Goal: Task Accomplishment & Management: Manage account settings

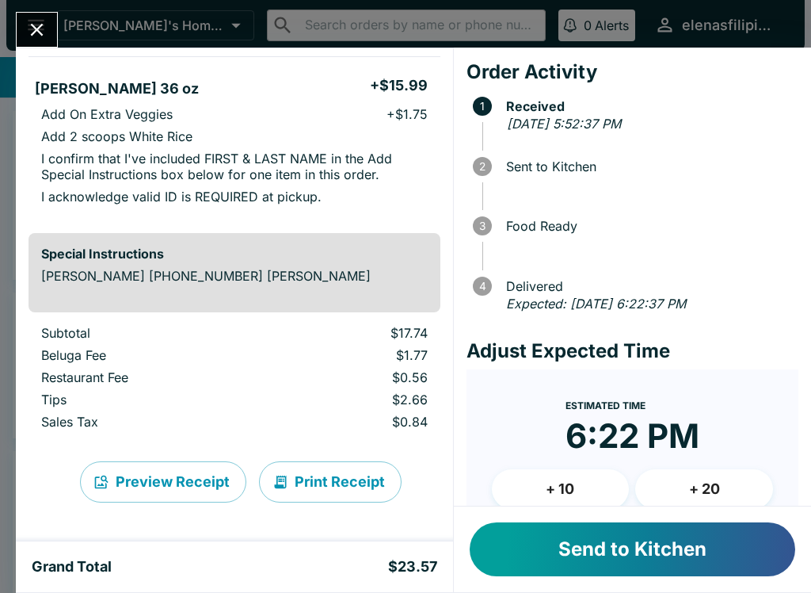
click at [588, 559] on button "Send to Kitchen" at bounding box center [633, 549] width 326 height 54
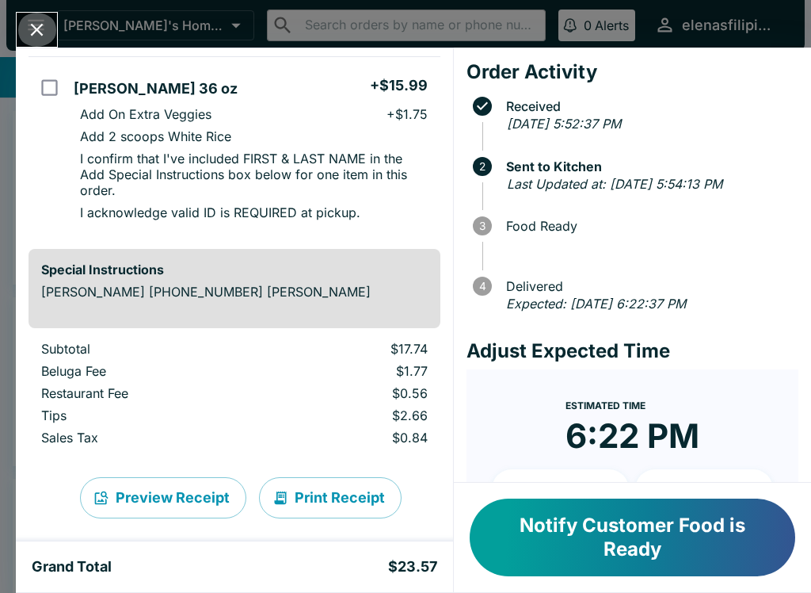
click at [41, 44] on button "Close" at bounding box center [37, 30] width 40 height 34
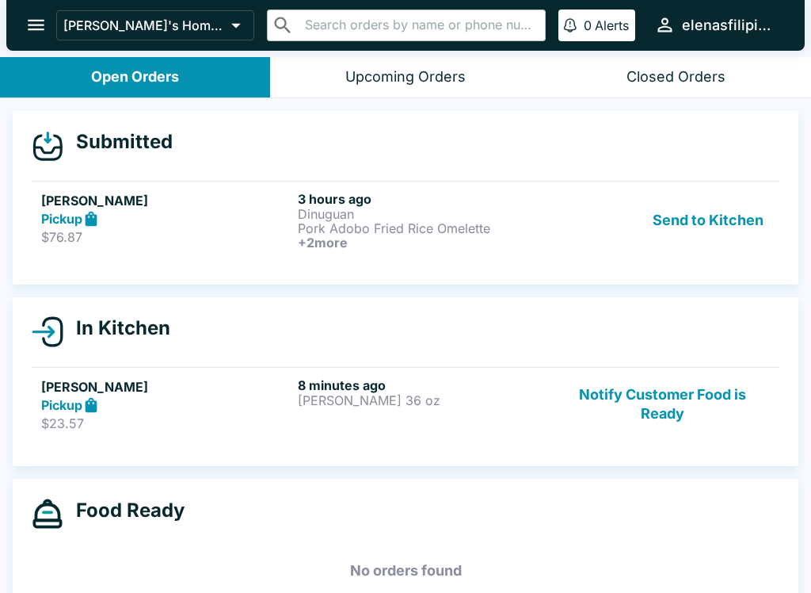
click at [114, 192] on h5 "[PERSON_NAME]" at bounding box center [166, 200] width 250 height 19
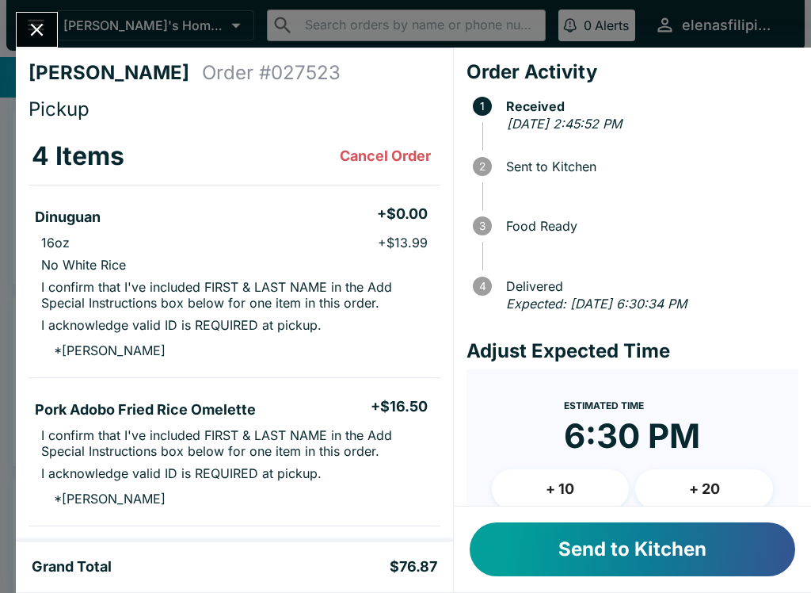
click at [594, 562] on button "Send to Kitchen" at bounding box center [633, 549] width 326 height 54
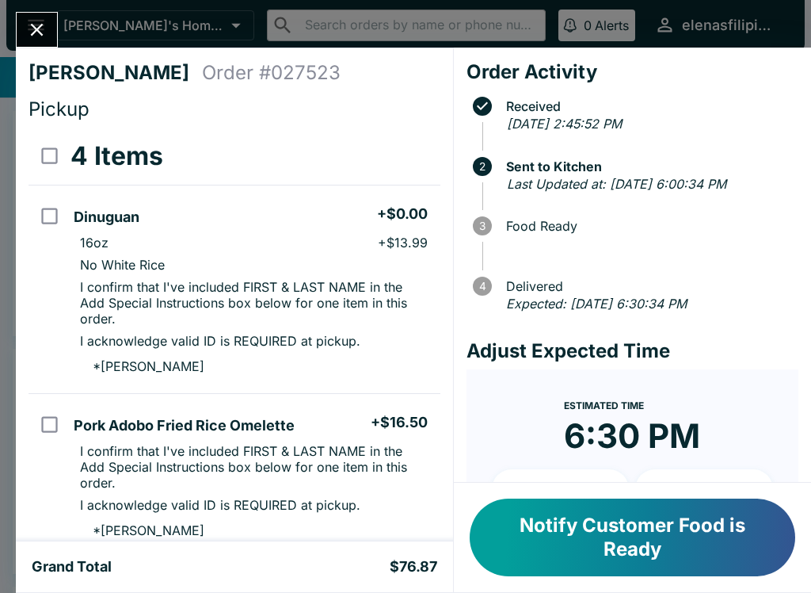
click at [46, 39] on icon "Close" at bounding box center [36, 29] width 21 height 21
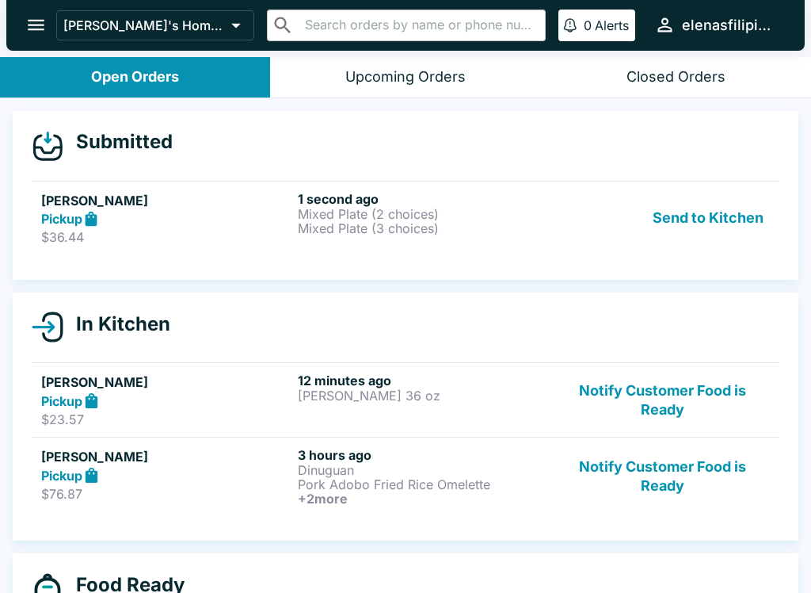
click at [291, 220] on div "Pickup" at bounding box center [166, 219] width 250 height 18
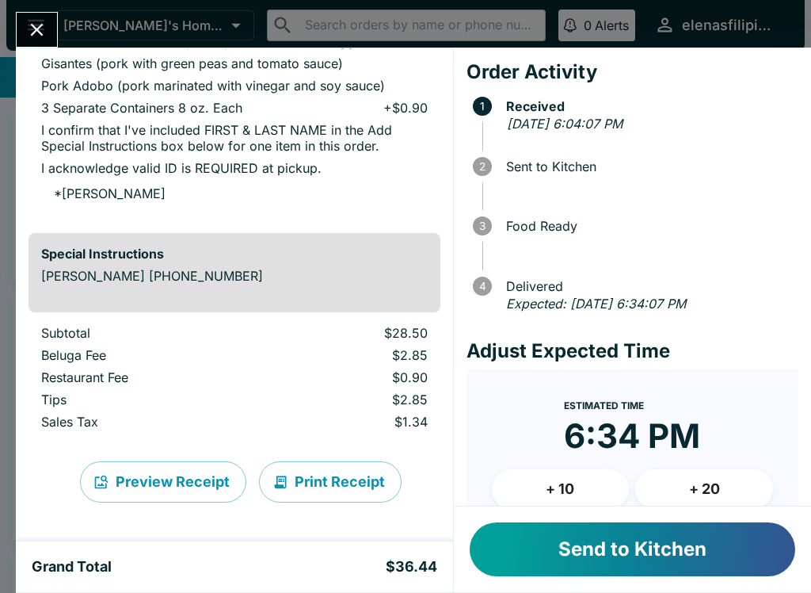
scroll to position [416, 0]
click at [569, 556] on button "Send to Kitchen" at bounding box center [633, 549] width 326 height 54
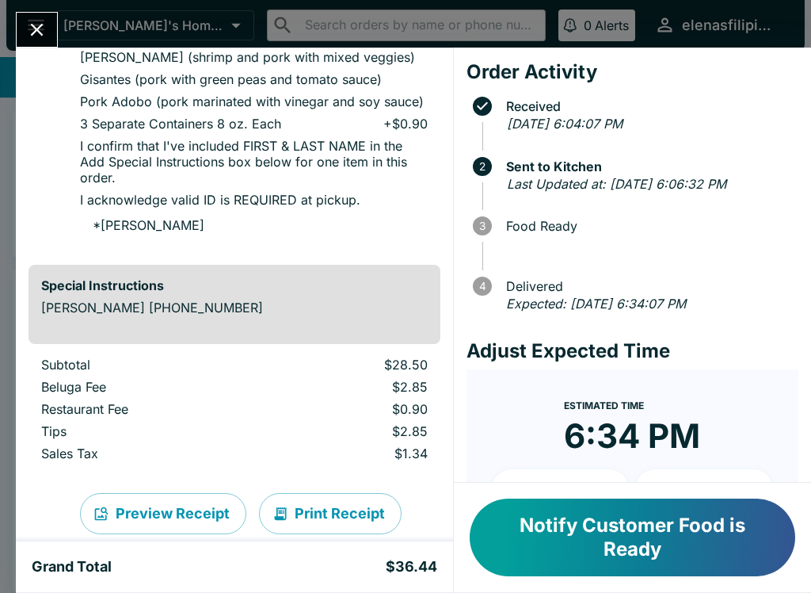
click at [32, 27] on icon "Close" at bounding box center [36, 29] width 21 height 21
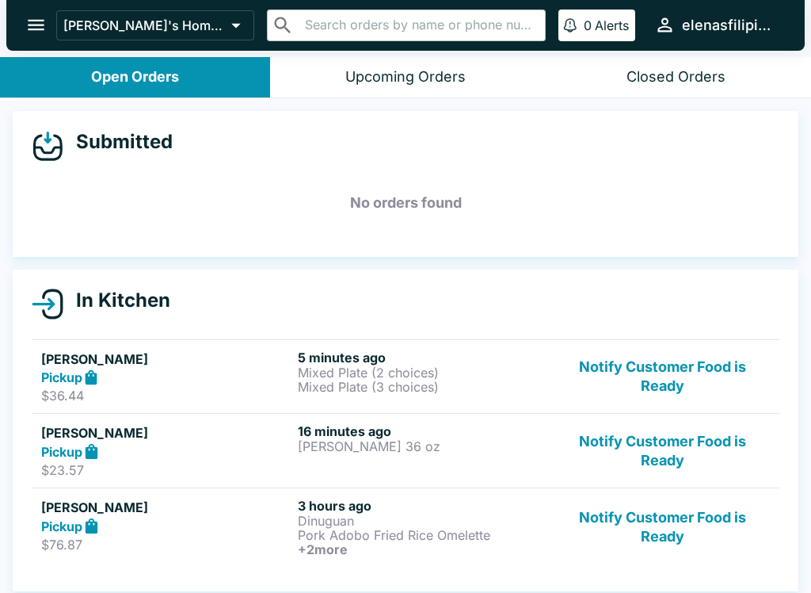
click at [680, 450] on button "Notify Customer Food is Ready" at bounding box center [662, 450] width 215 height 55
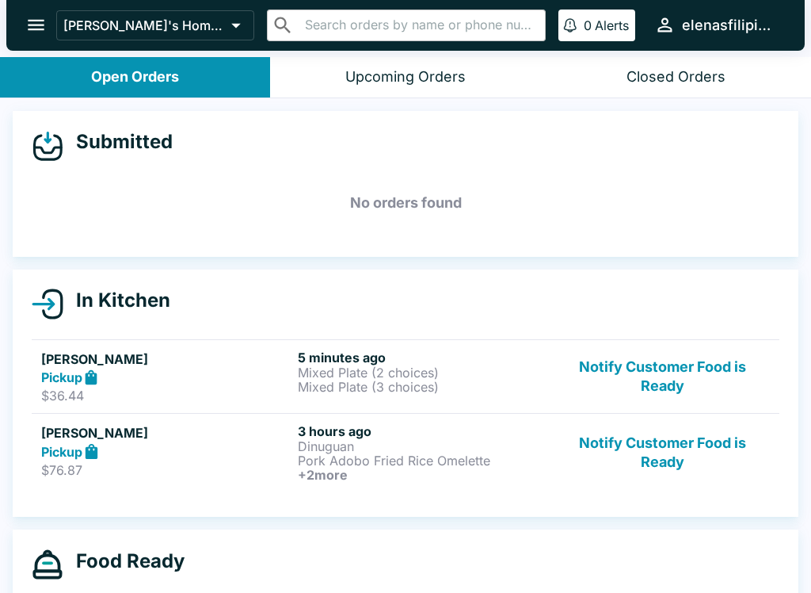
click at [667, 415] on link "[PERSON_NAME] Pickup $76.87 3 hours ago Dinuguan Pork Adobo Fried Rice Omelette…" at bounding box center [406, 452] width 748 height 78
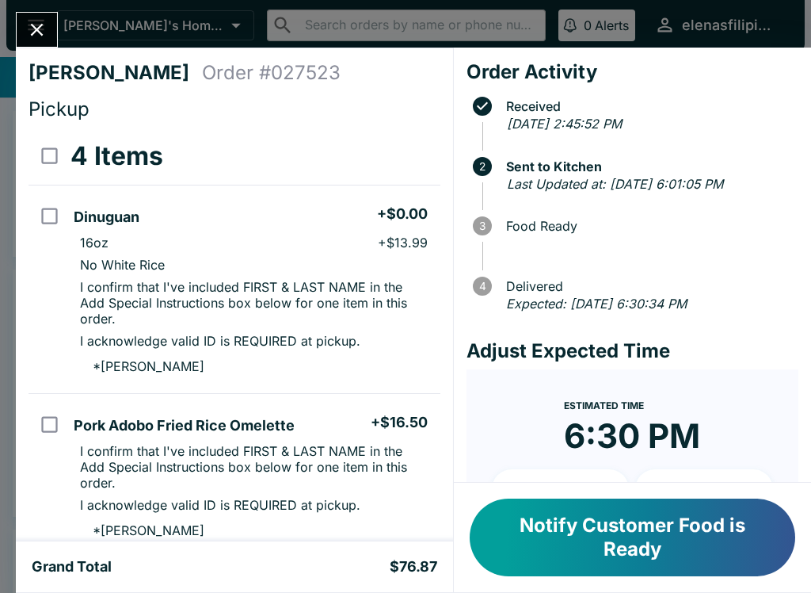
click at [663, 521] on button "Notify Customer Food is Ready" at bounding box center [633, 537] width 326 height 78
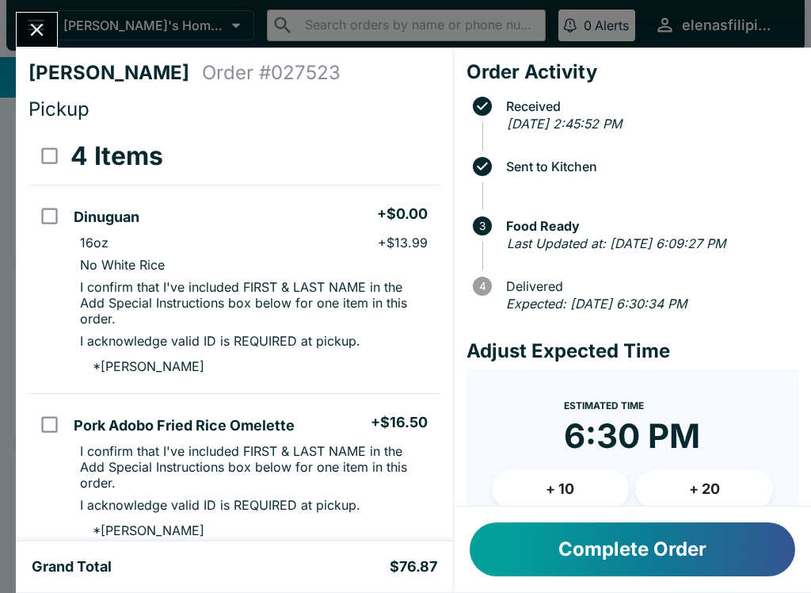
click at [35, 15] on button "Close" at bounding box center [37, 30] width 40 height 34
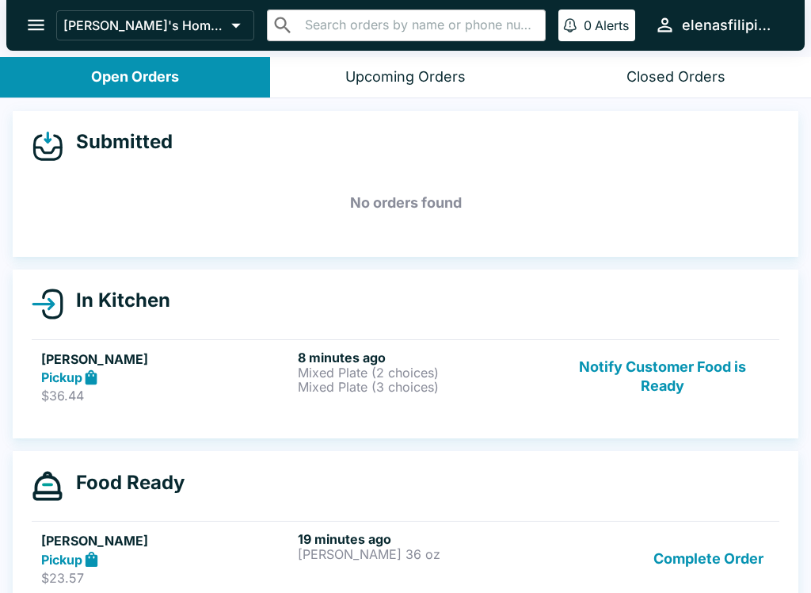
click at [709, 370] on button "Notify Customer Food is Ready" at bounding box center [662, 376] width 215 height 55
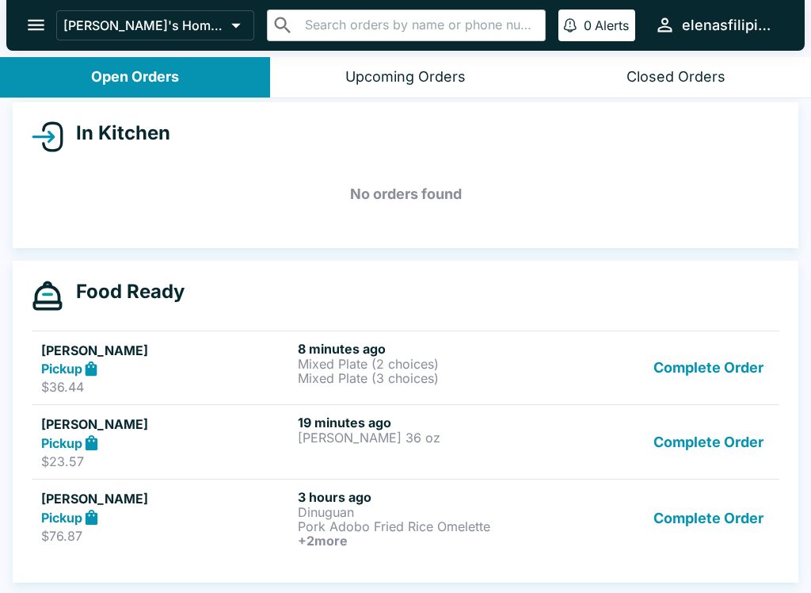
scroll to position [167, 0]
click at [725, 441] on button "Complete Order" at bounding box center [708, 441] width 123 height 55
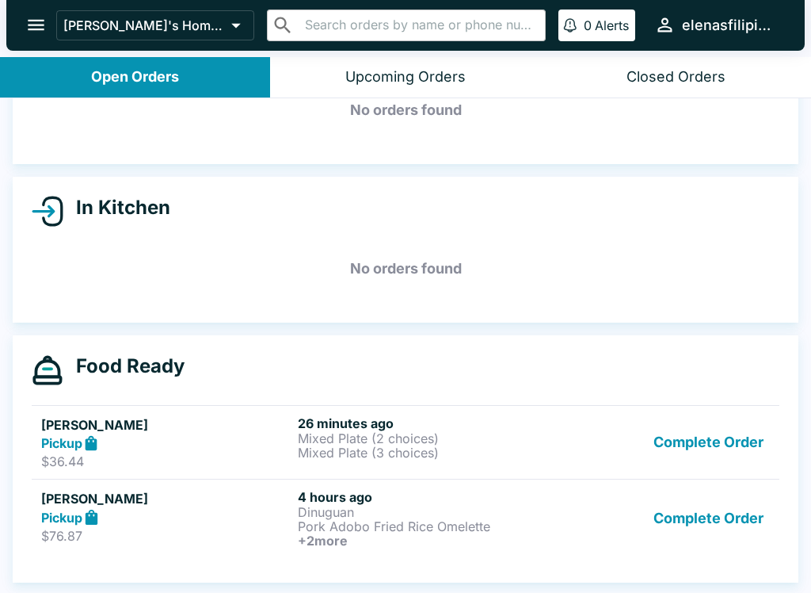
scroll to position [93, 0]
click at [227, 448] on div "Pickup" at bounding box center [166, 443] width 250 height 18
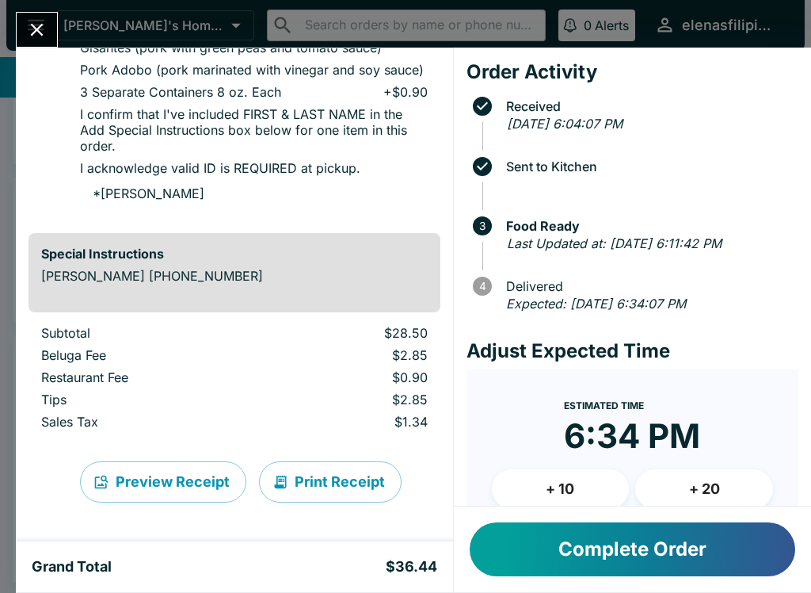
scroll to position [448, 0]
click at [42, 18] on button "Close" at bounding box center [37, 30] width 40 height 34
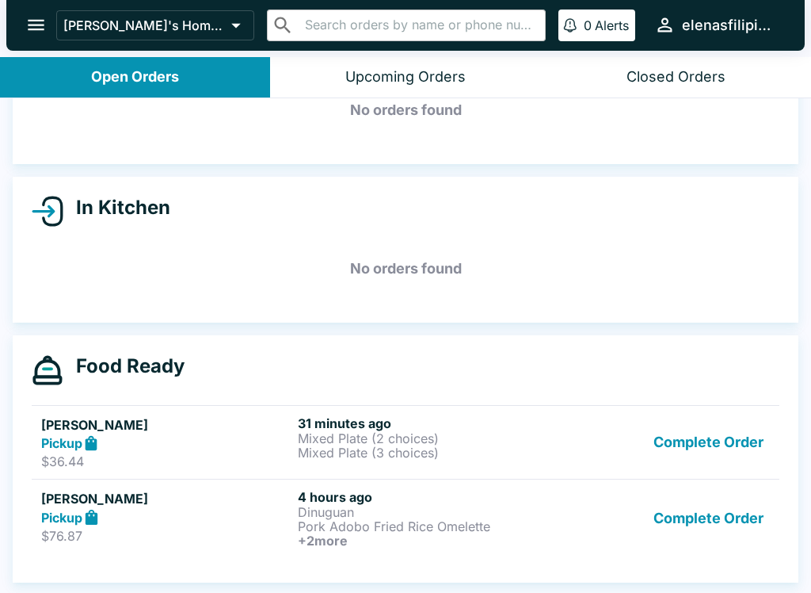
click at [161, 534] on p "$76.87" at bounding box center [166, 536] width 250 height 16
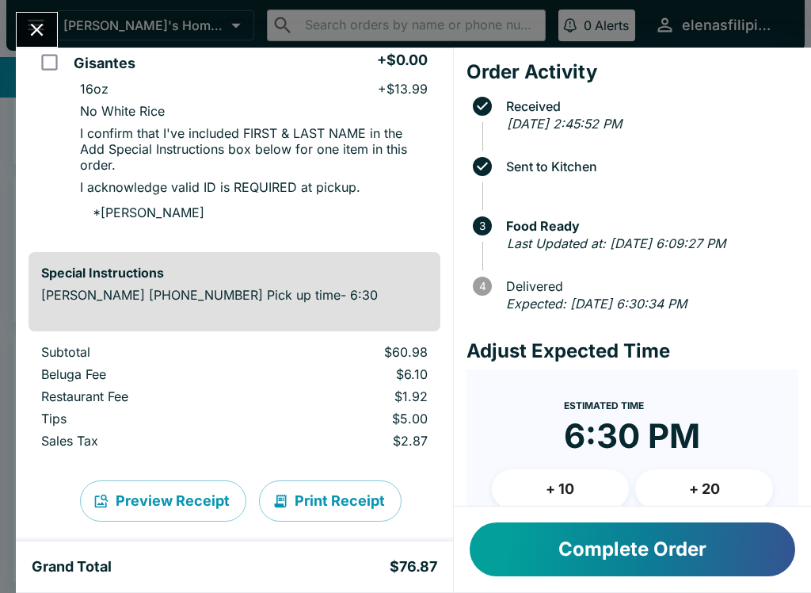
scroll to position [691, 0]
click at [32, 25] on icon "Close" at bounding box center [37, 30] width 13 height 13
